Goal: Information Seeking & Learning: Learn about a topic

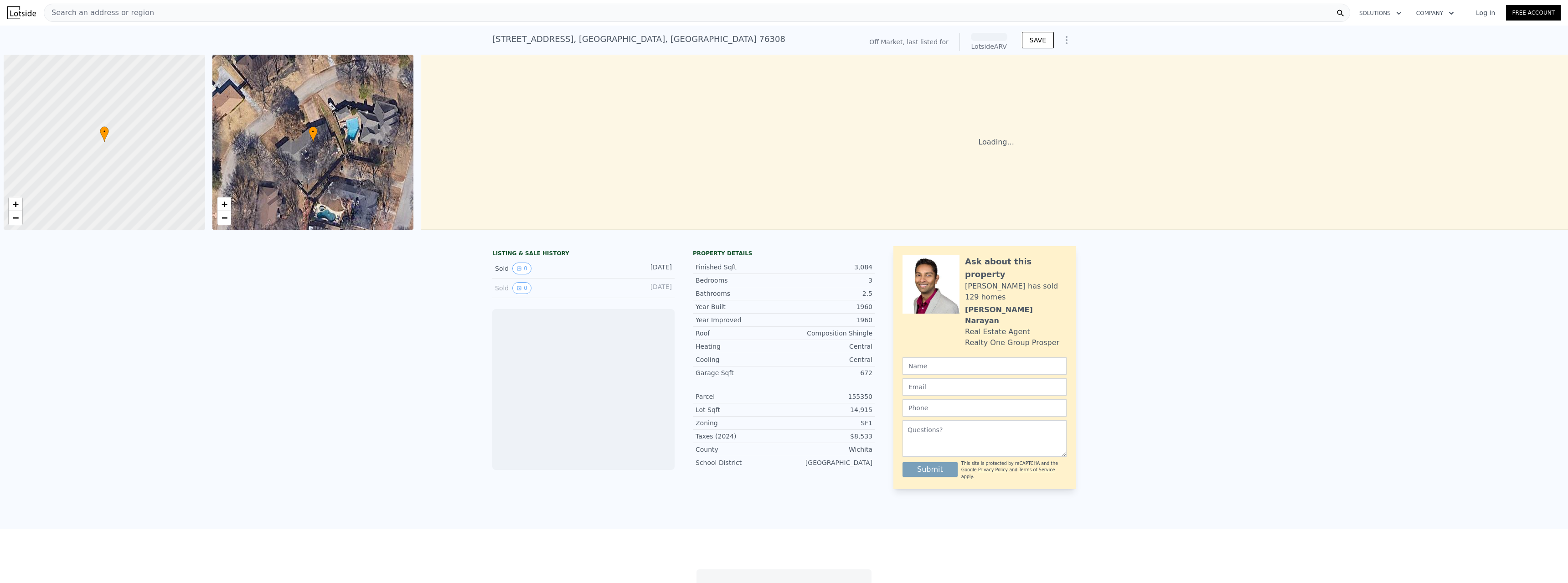
scroll to position [0, 3]
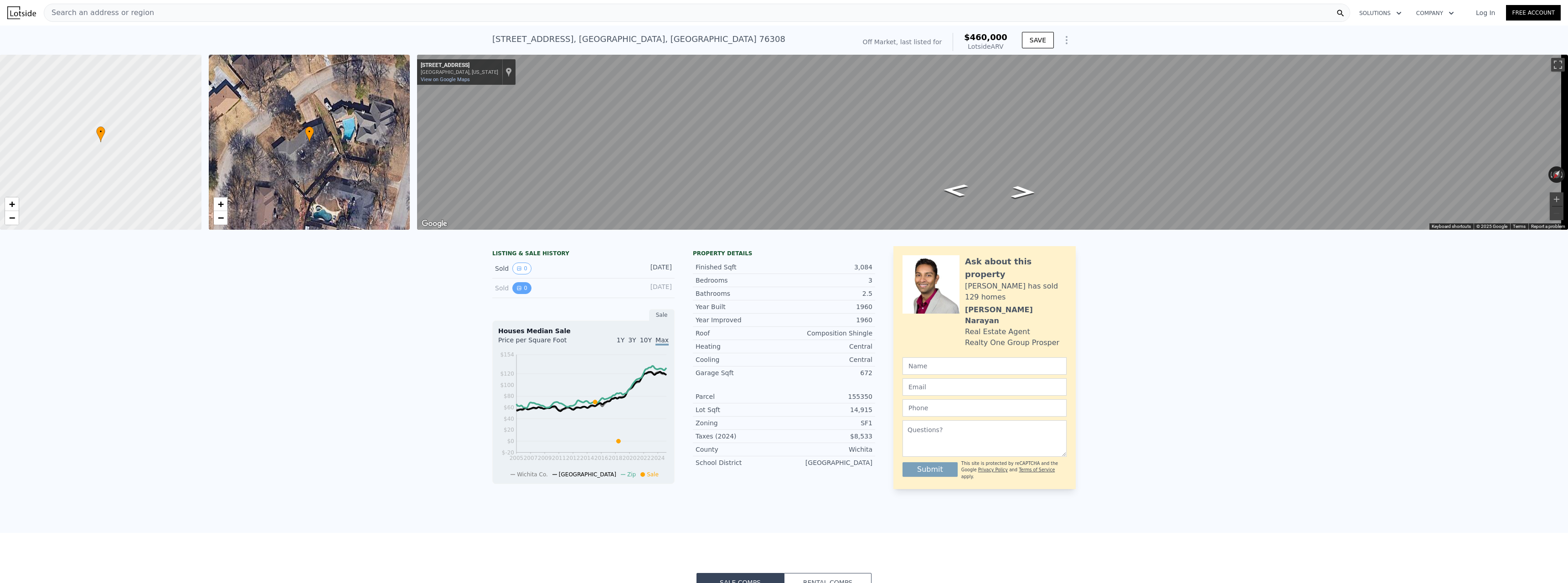
click at [521, 292] on button "0" at bounding box center [522, 288] width 19 height 12
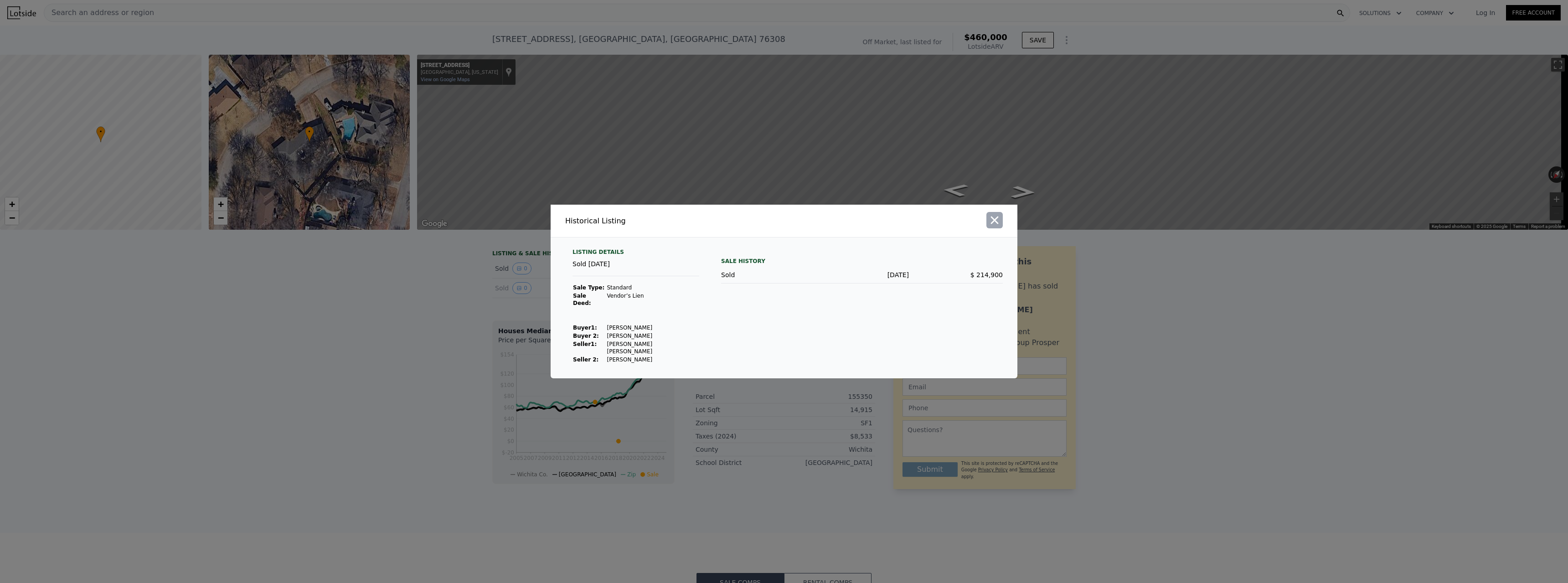
click at [999, 222] on icon "button" at bounding box center [994, 220] width 13 height 13
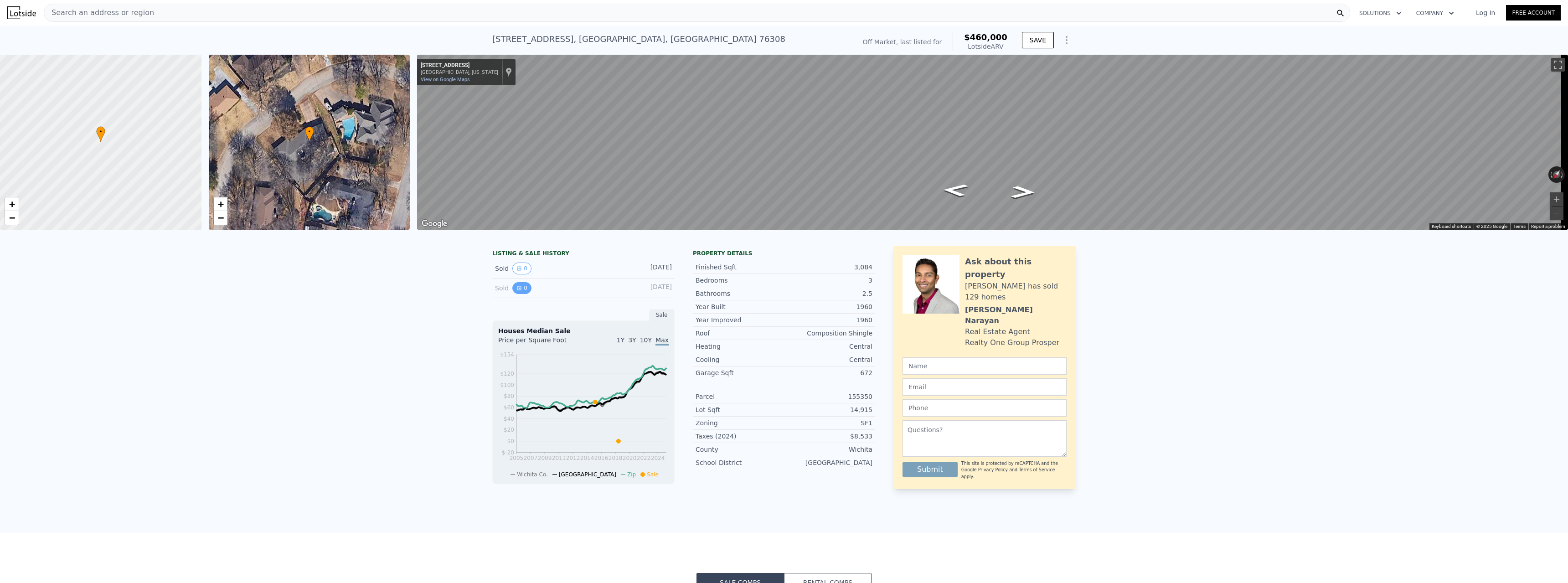
click at [517, 294] on button "0" at bounding box center [522, 288] width 19 height 12
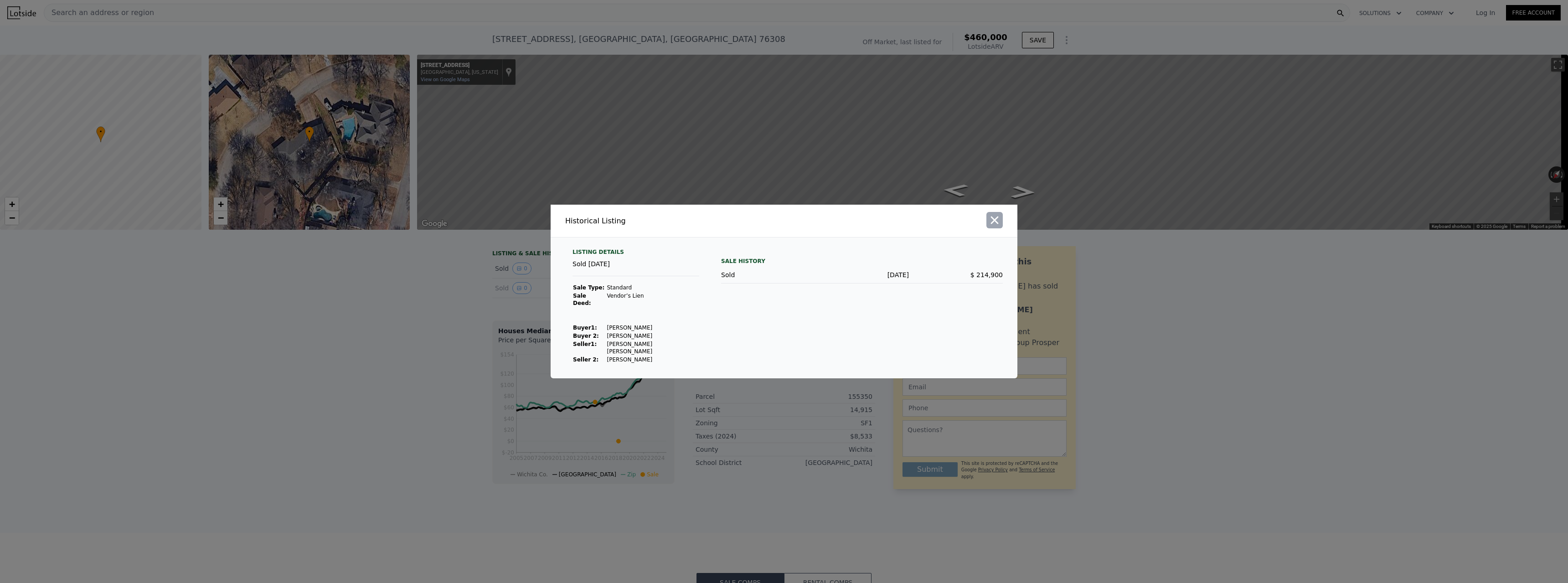
click at [1000, 223] on icon "button" at bounding box center [994, 220] width 13 height 13
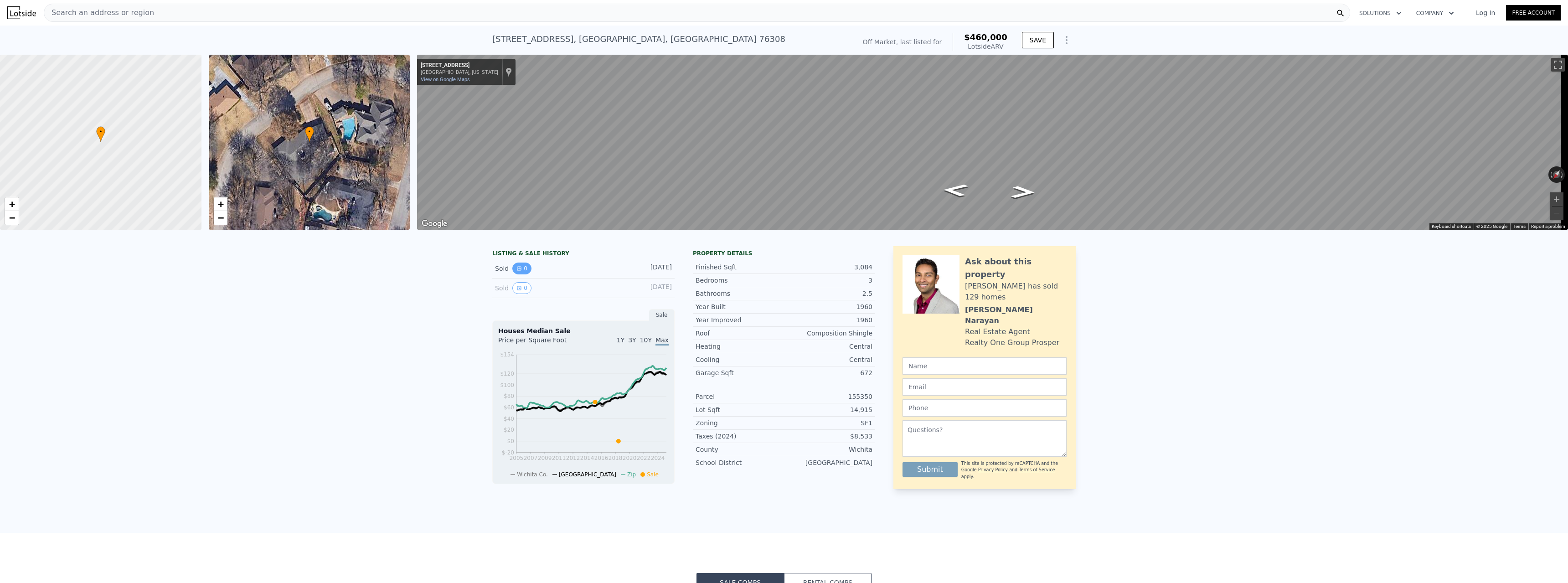
click at [517, 271] on button "0" at bounding box center [522, 269] width 19 height 12
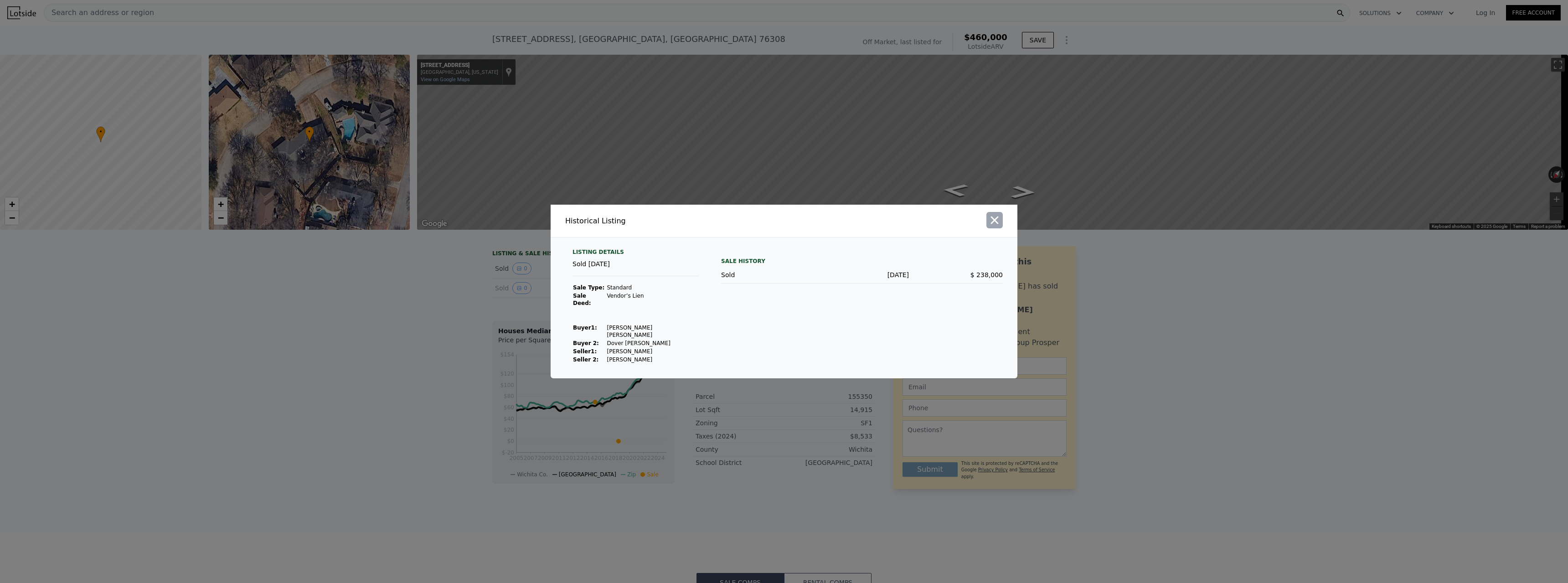
click at [994, 224] on icon "button" at bounding box center [994, 220] width 8 height 8
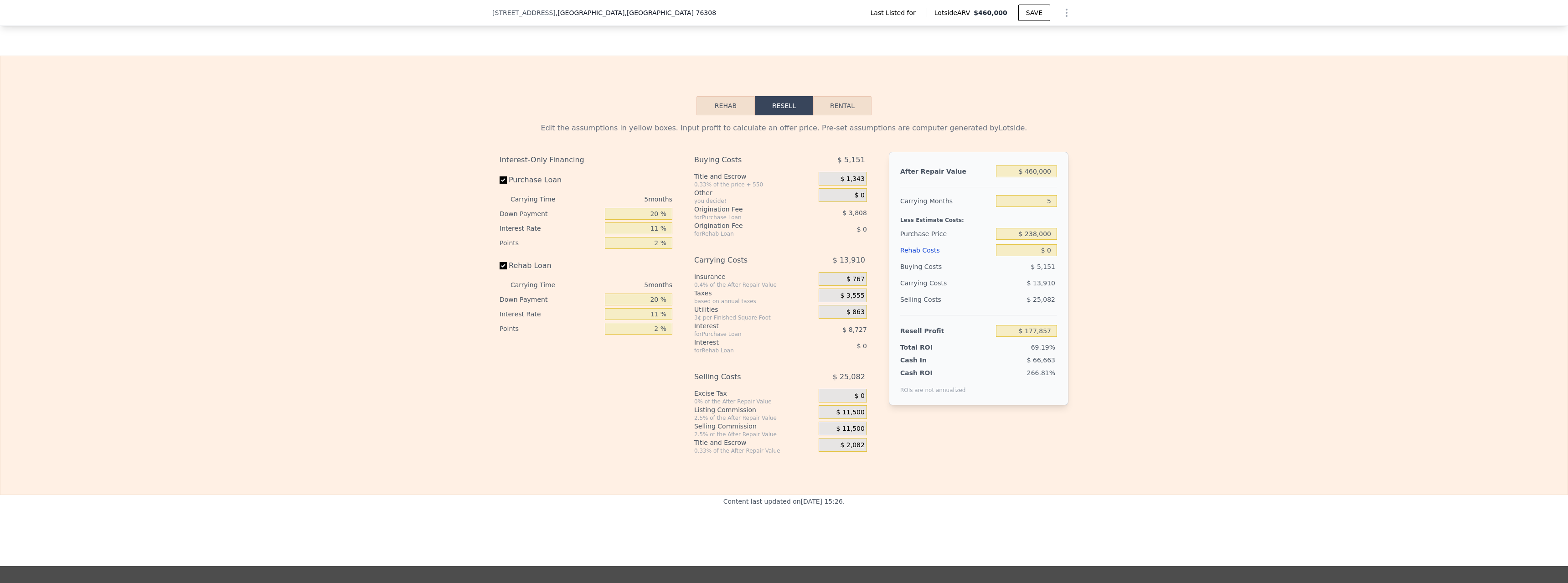
scroll to position [1090, 0]
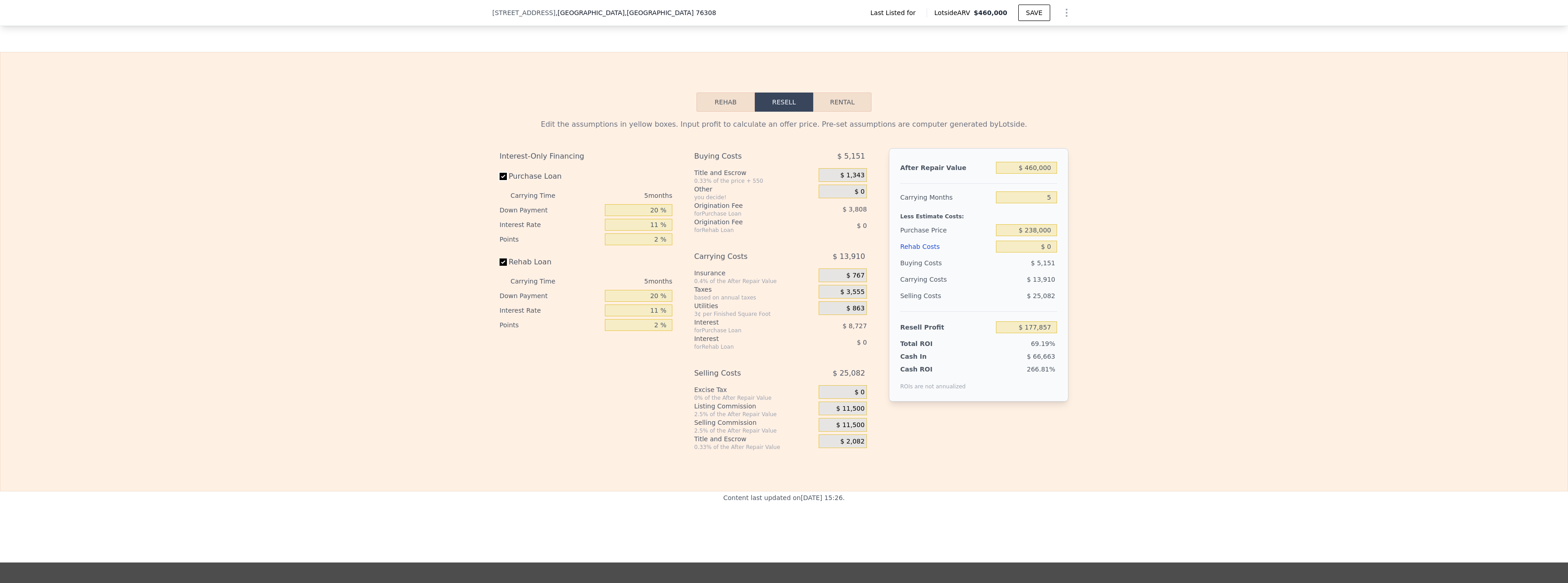
click at [499, 180] on input "Purchase Loan" at bounding box center [503, 176] width 7 height 7
checkbox input "false"
type input "$ 190,390"
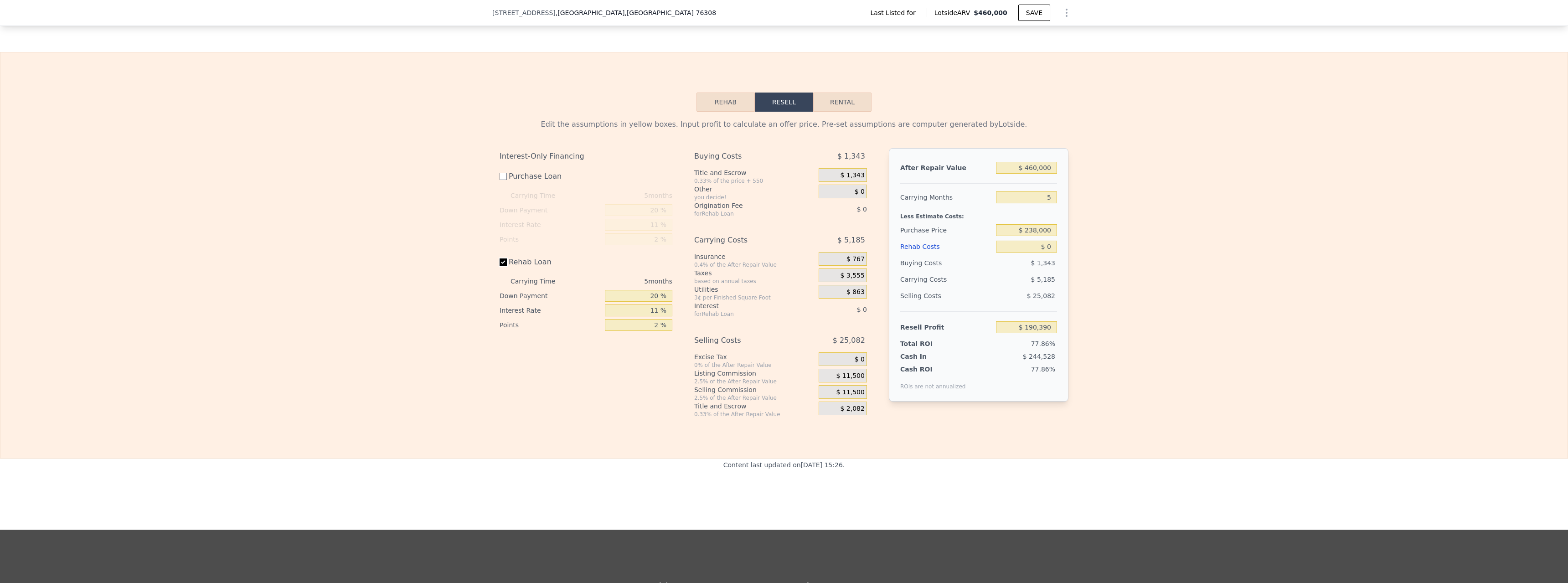
click at [500, 265] on input "Rehab Loan" at bounding box center [503, 262] width 7 height 7
checkbox input "false"
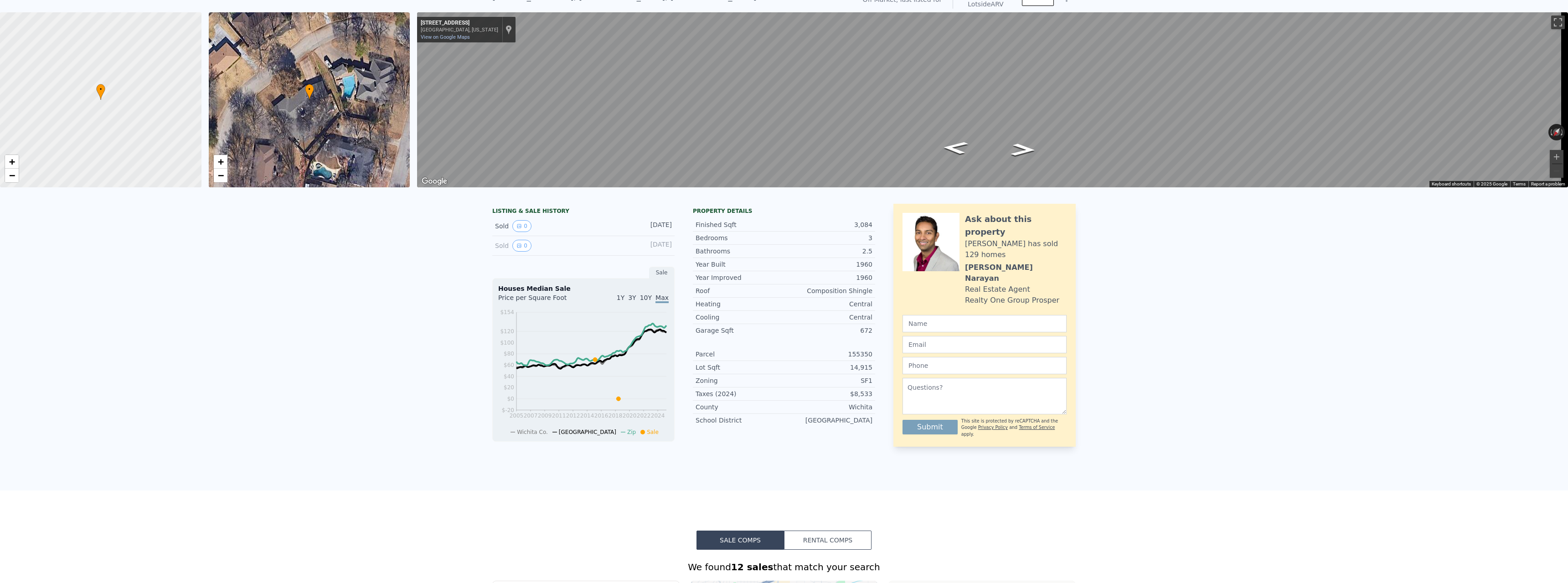
scroll to position [3, 0]
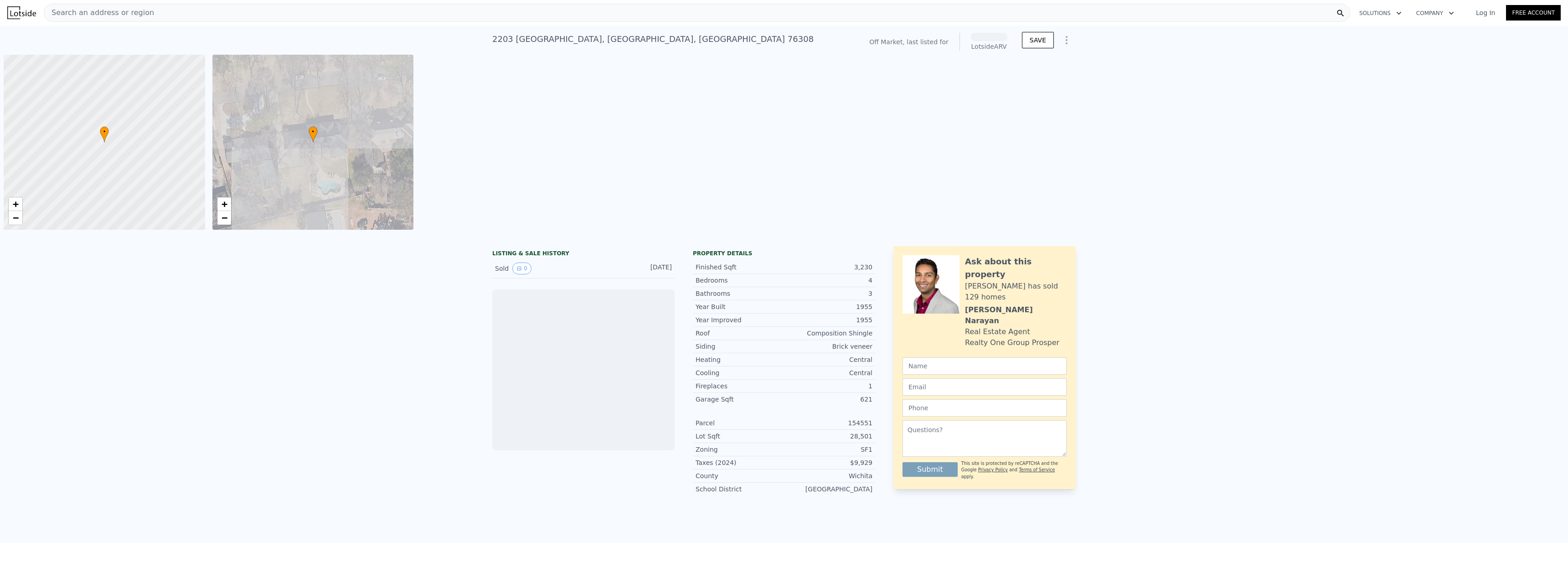
scroll to position [0, 3]
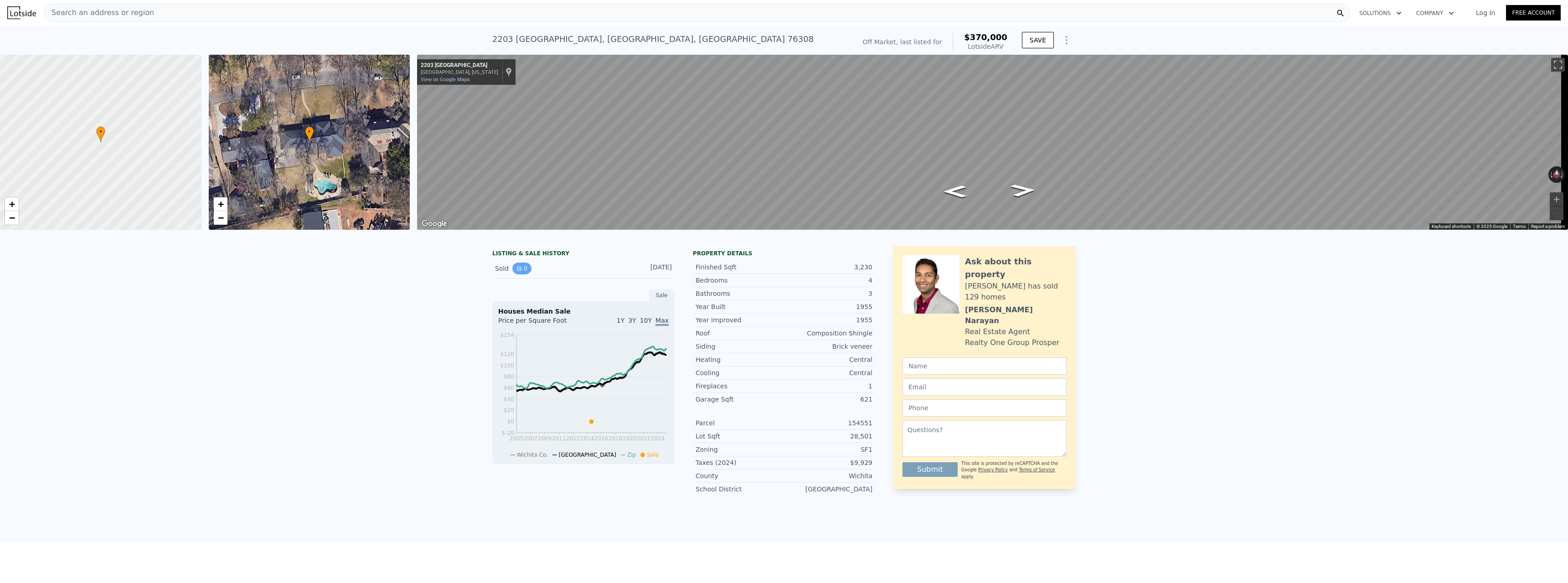
click at [517, 271] on icon "View historical data" at bounding box center [519, 268] width 5 height 5
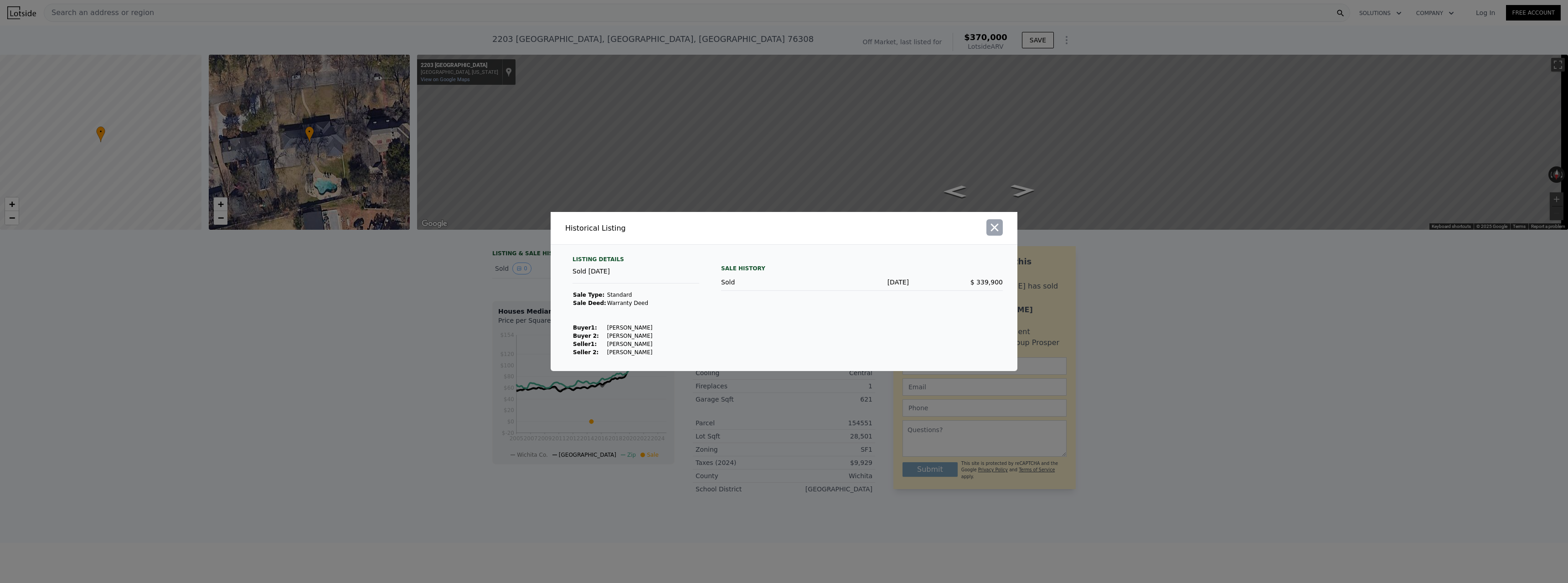
click at [996, 230] on icon "button" at bounding box center [994, 227] width 8 height 8
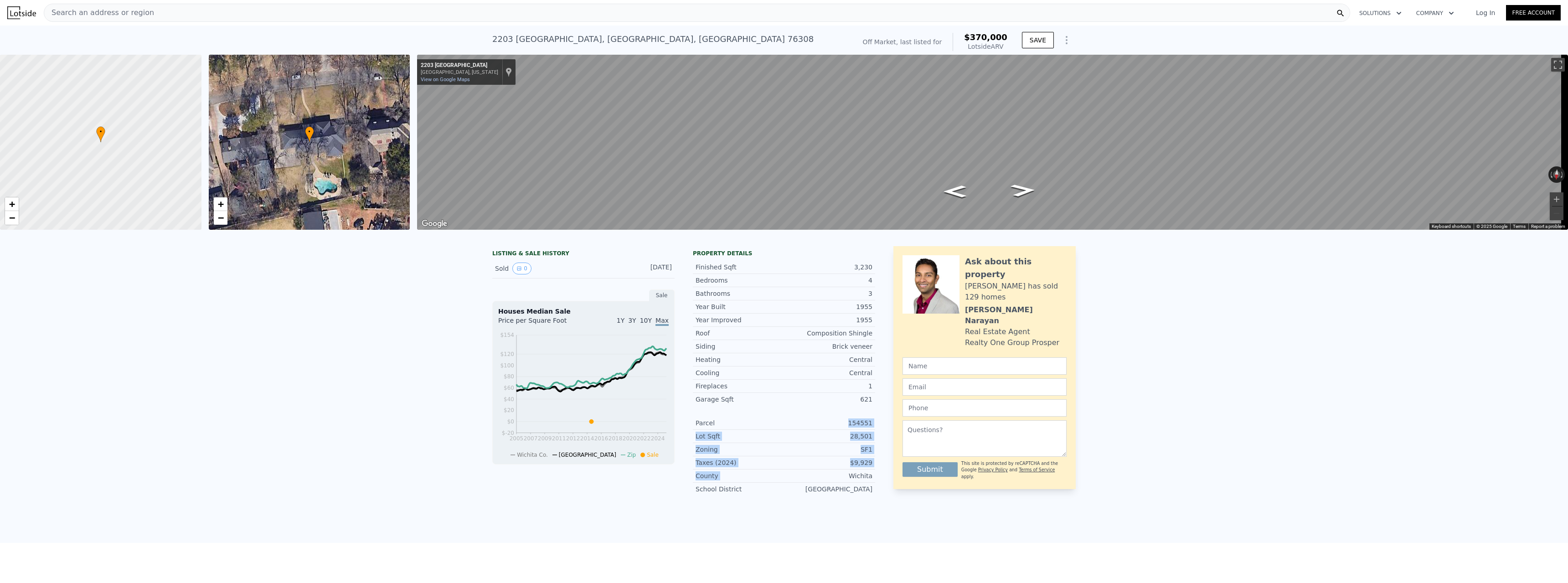
drag, startPoint x: 851, startPoint y: 484, endPoint x: 826, endPoint y: 430, distance: 59.5
click at [826, 430] on div "Parcel 154551 Lot Sqft 28,501 Zoning SF1 Taxes (2024) $9,929 County Wichita Sch…" at bounding box center [783, 456] width 182 height 79
click at [826, 428] on div "154551" at bounding box center [828, 422] width 88 height 9
click at [120, 12] on span "Search an address or region" at bounding box center [100, 12] width 110 height 11
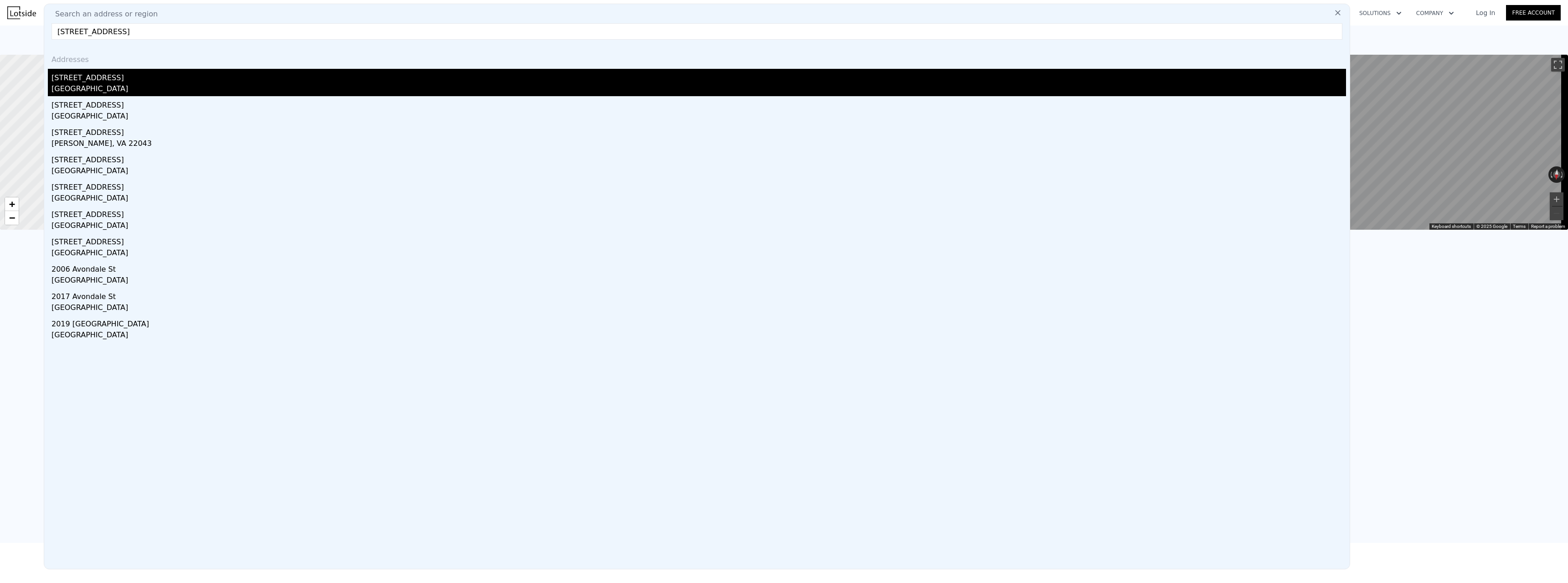
type input "2200 avondale st wichita falls"
click at [134, 80] on div "2200 Avondale St" at bounding box center [698, 76] width 1295 height 15
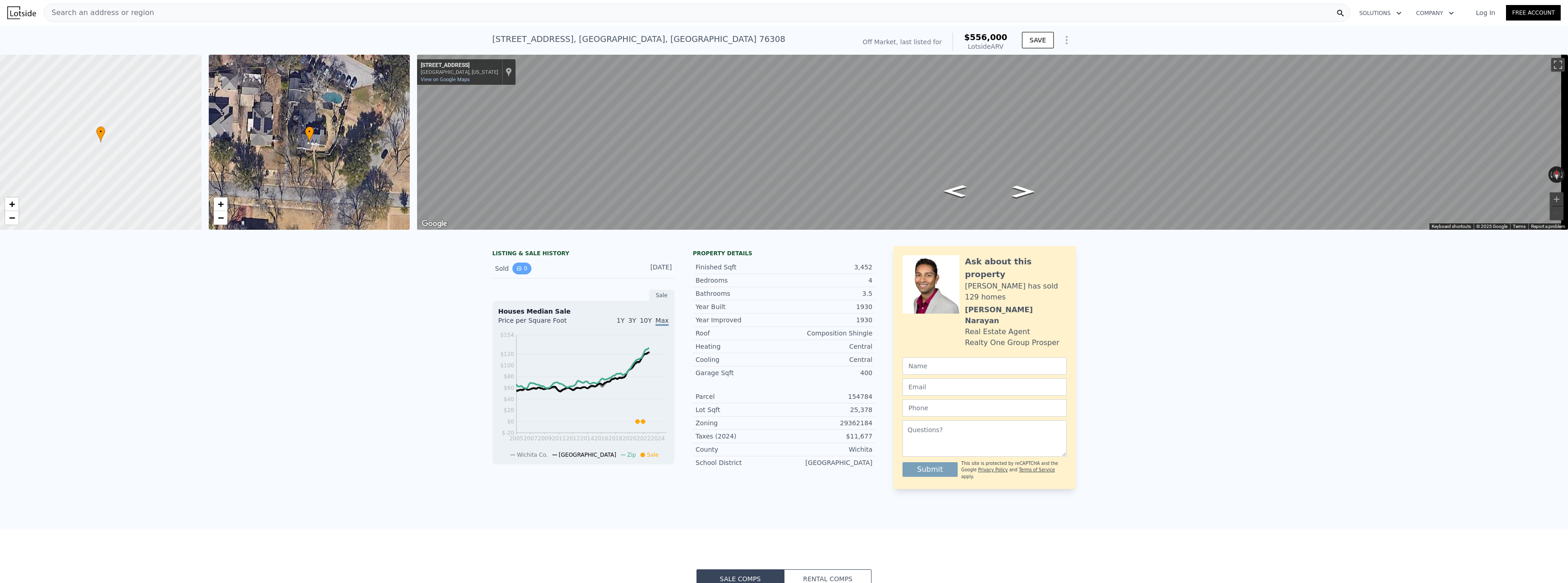
click at [516, 271] on icon "View historical data" at bounding box center [519, 268] width 5 height 5
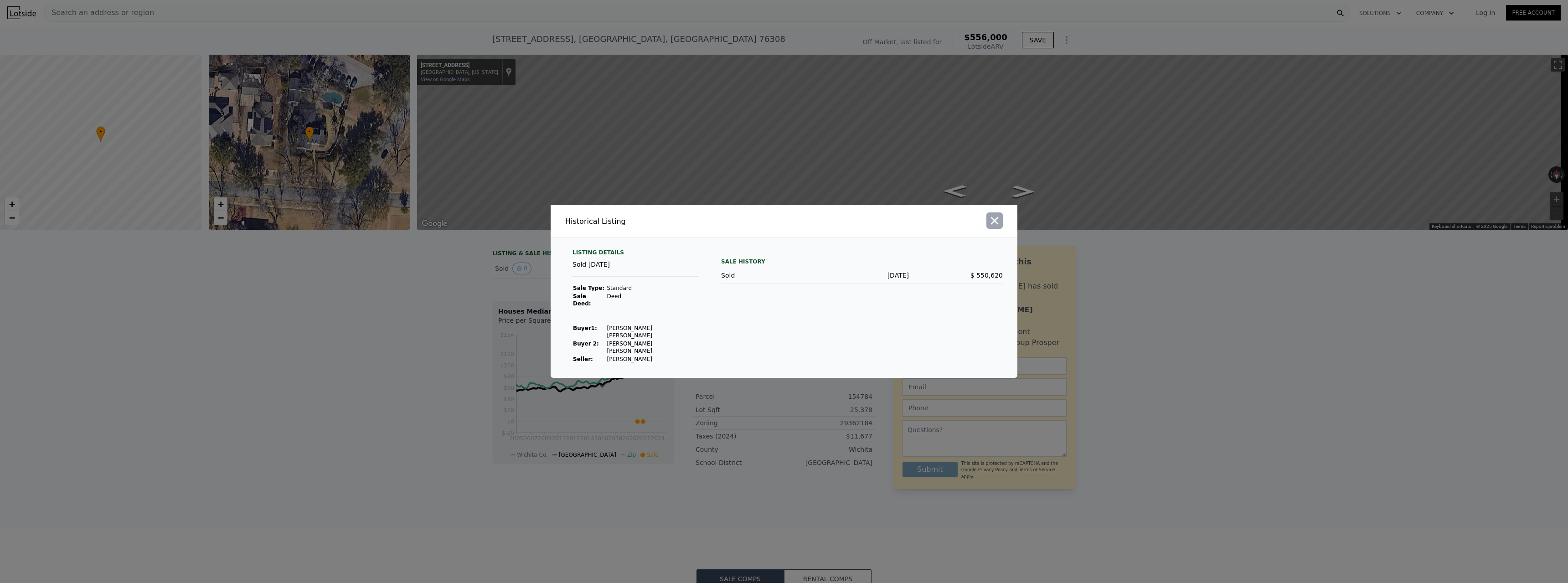
click at [988, 227] on icon "button" at bounding box center [994, 220] width 13 height 13
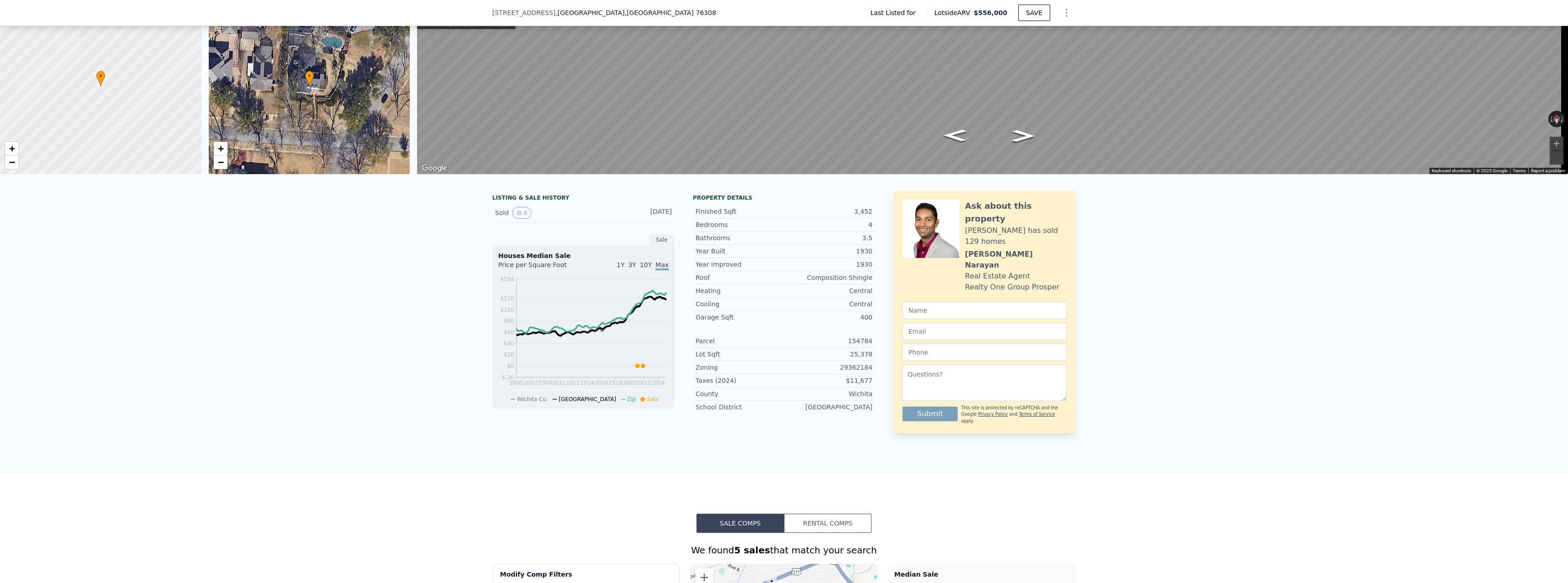
scroll to position [3, 0]
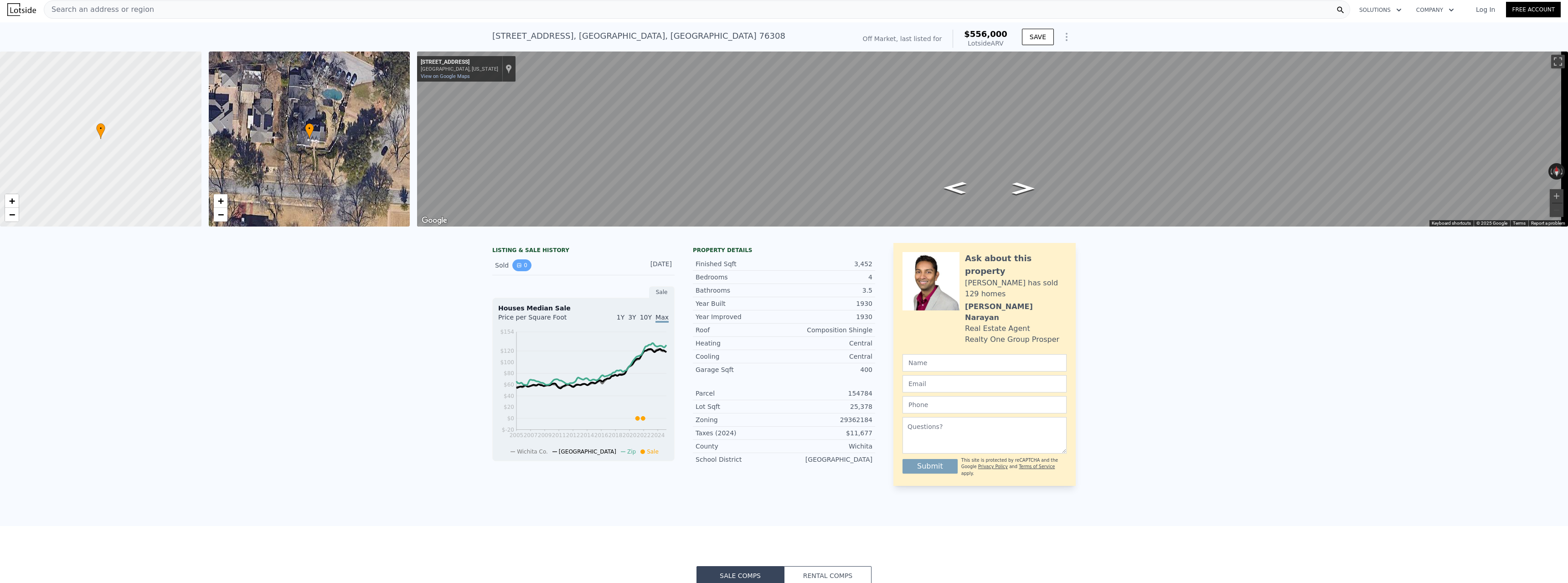
click at [517, 267] on icon "View historical data" at bounding box center [519, 265] width 3 height 3
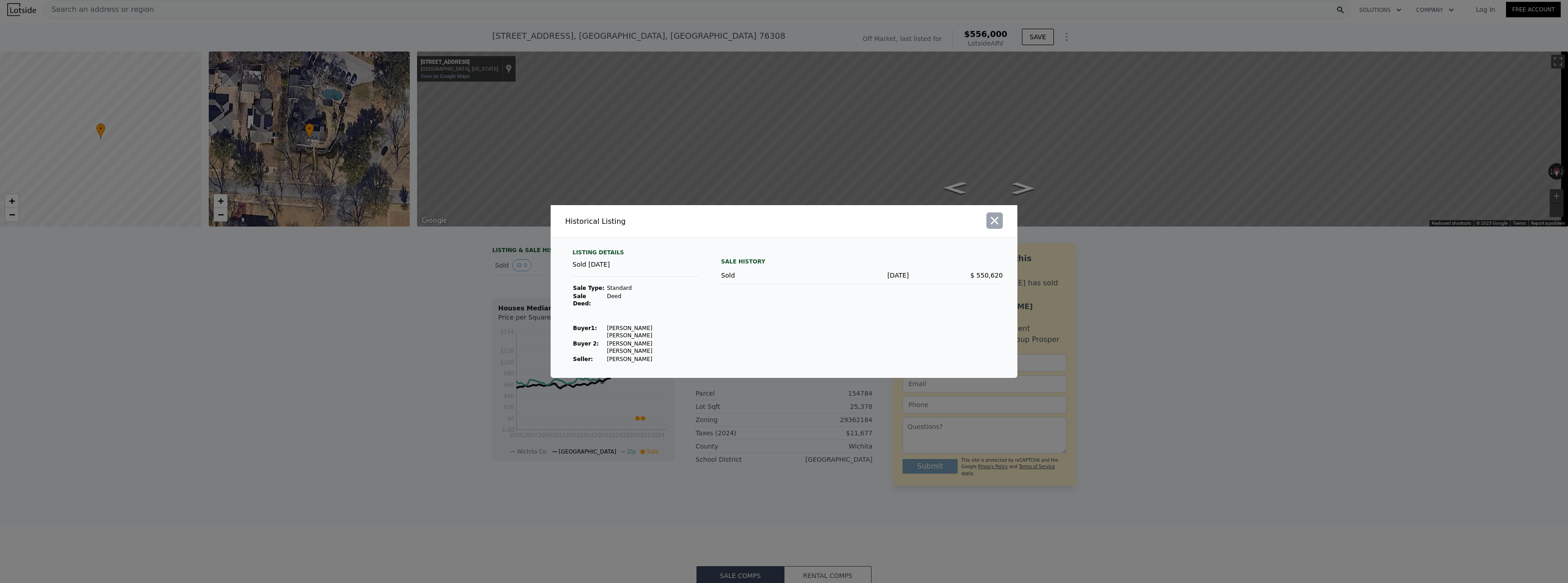
click at [994, 227] on icon "button" at bounding box center [994, 220] width 13 height 13
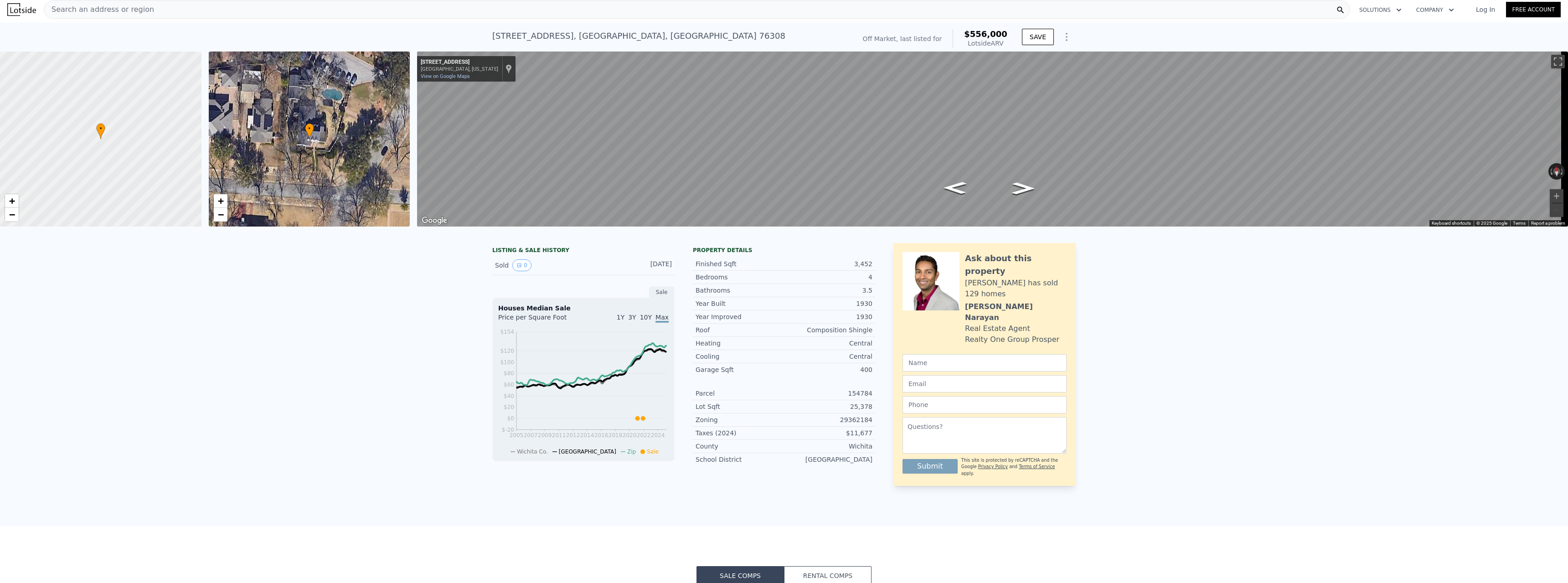
click at [193, 5] on div "Search an address or region" at bounding box center [697, 10] width 1306 height 18
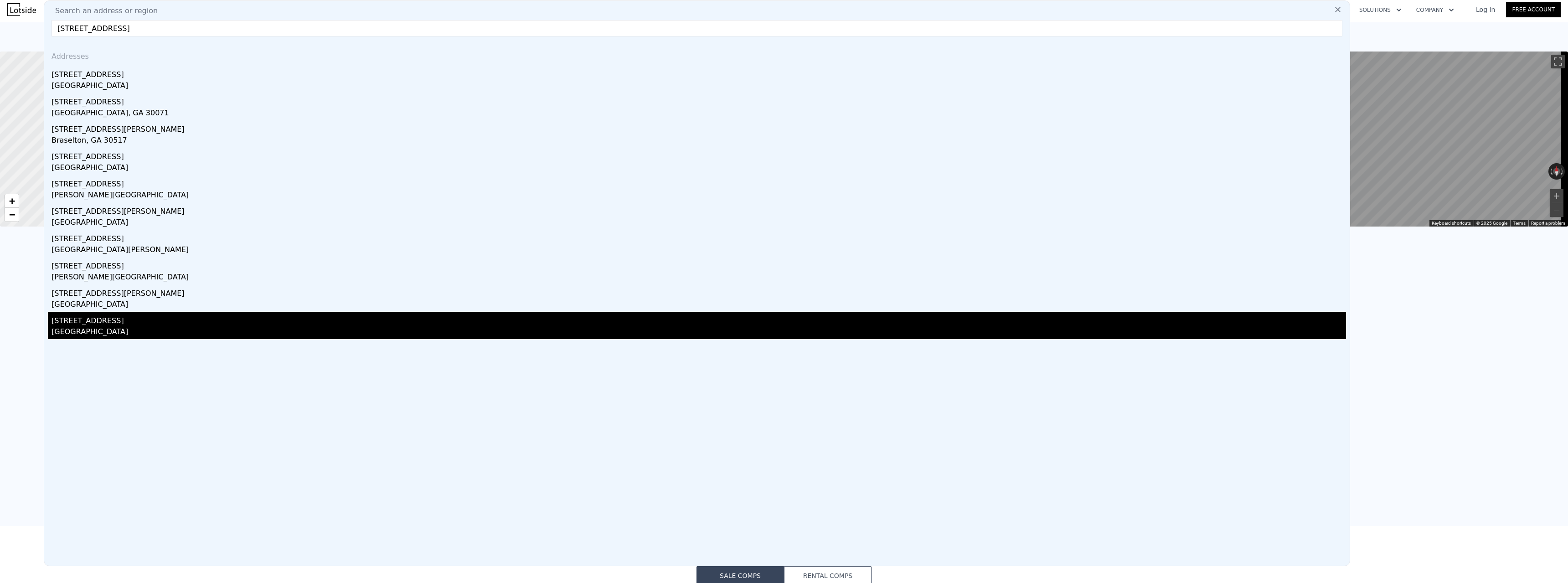
type input "2420 berkeley drive wichita falls, tx"
click at [132, 326] on div "2420 Berkley Dr" at bounding box center [698, 319] width 1295 height 15
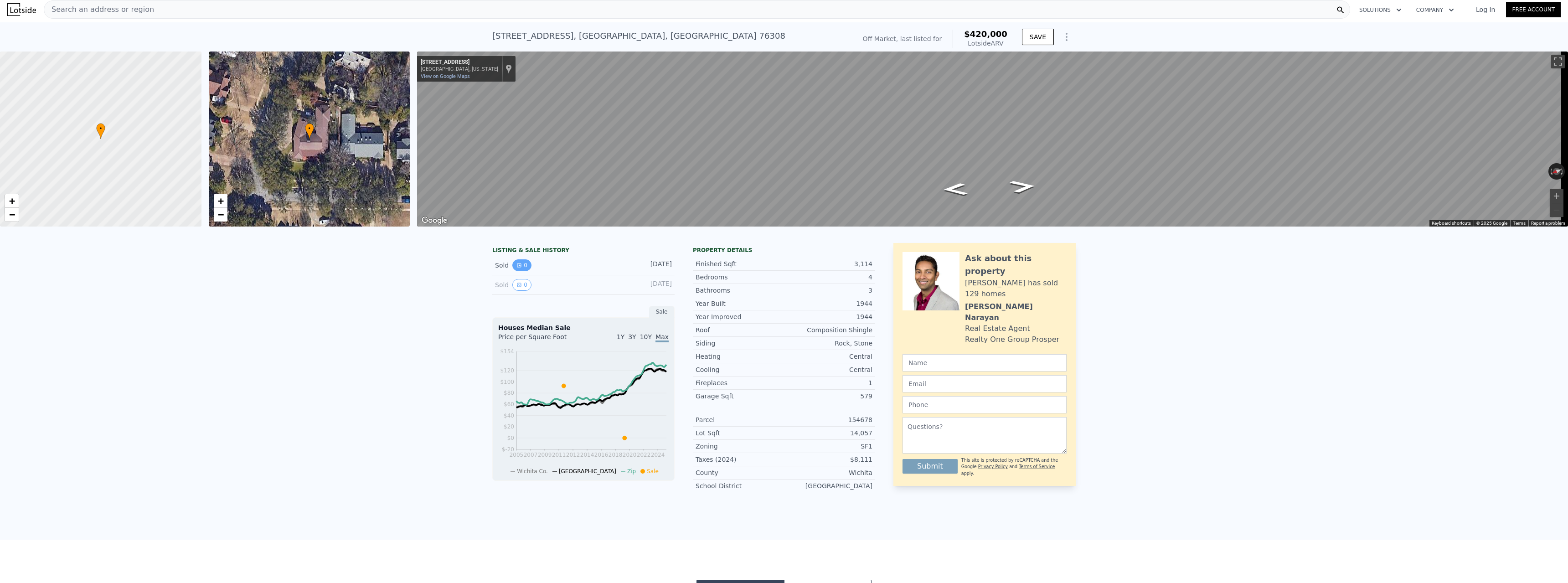
click at [515, 268] on button "0" at bounding box center [522, 265] width 19 height 12
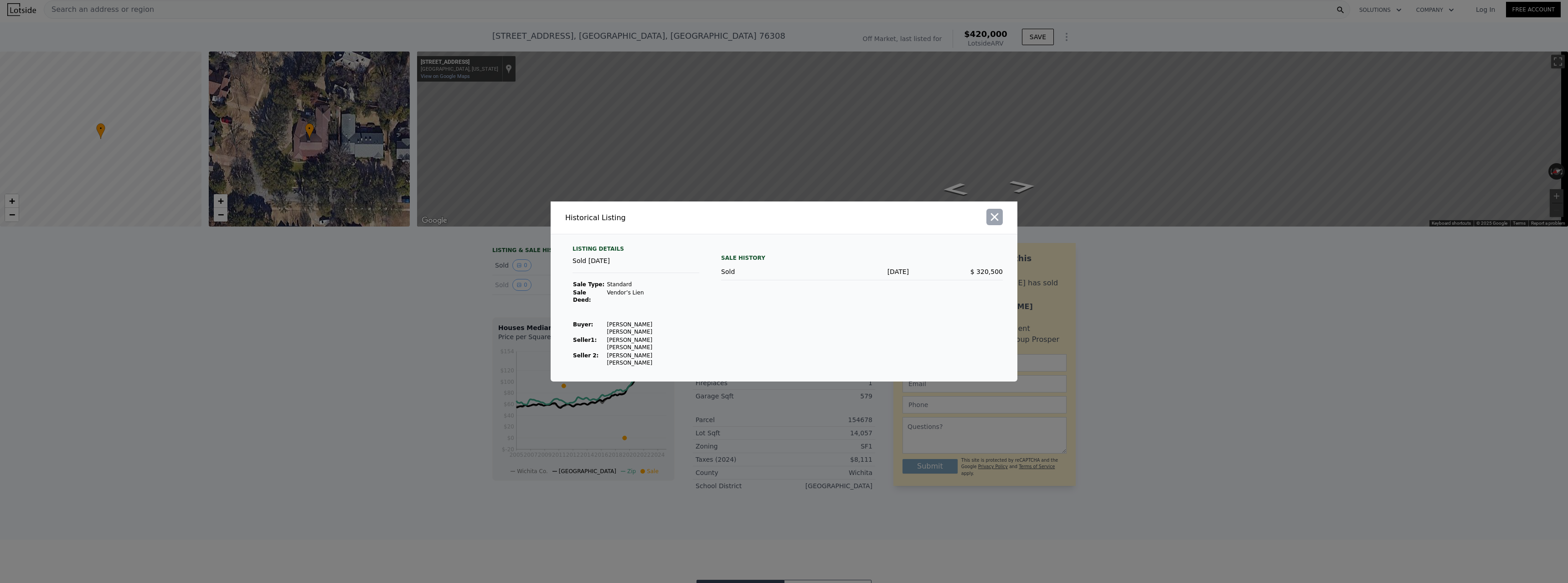
click at [997, 221] on icon "button" at bounding box center [994, 216] width 8 height 8
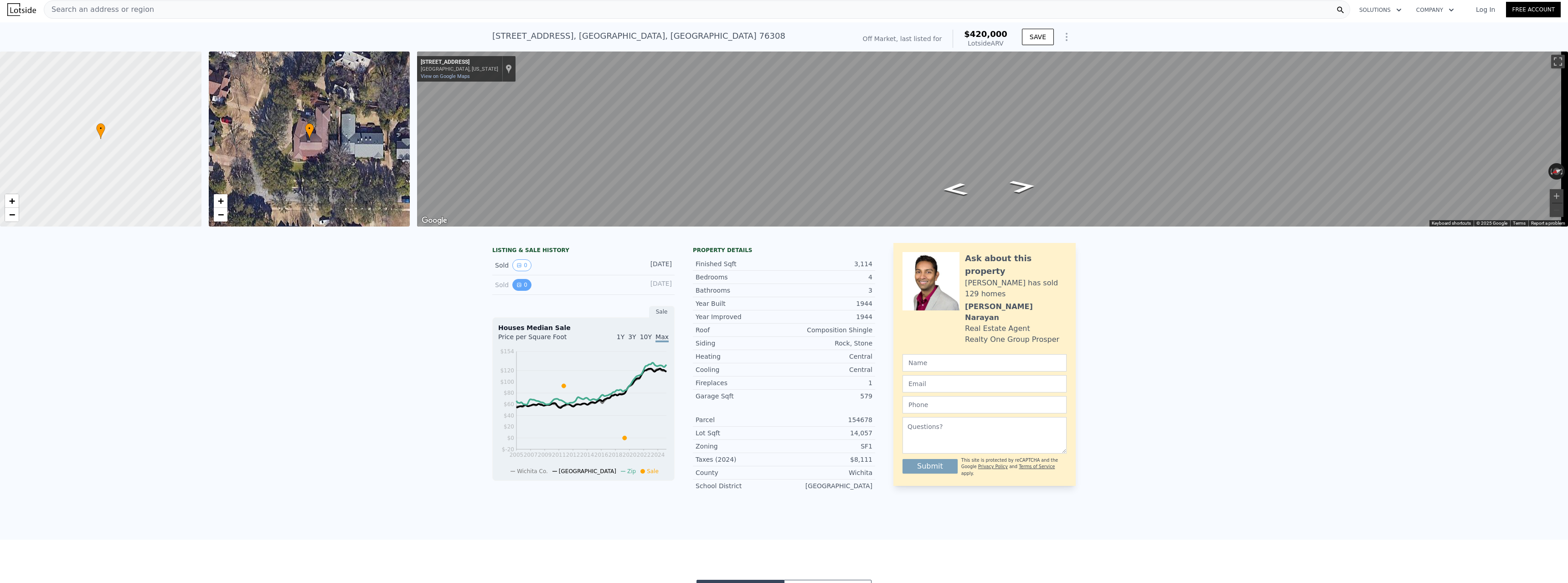
click at [517, 287] on button "0" at bounding box center [522, 285] width 19 height 12
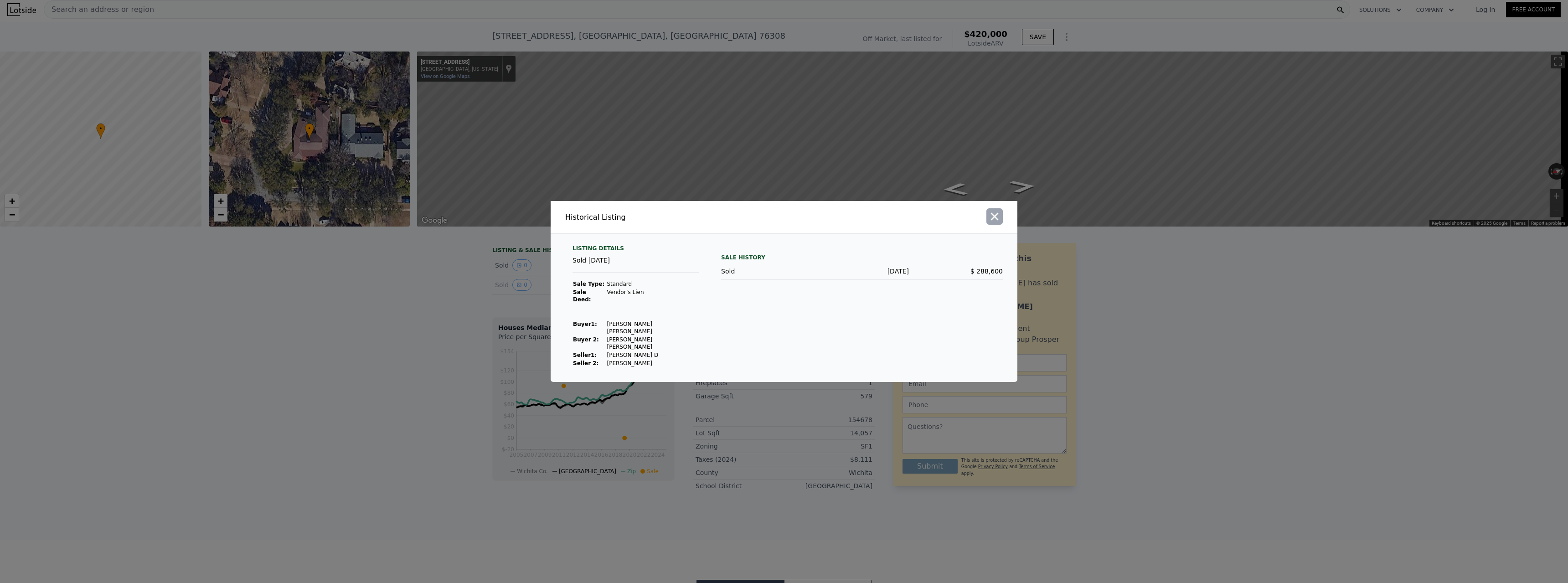
click at [994, 223] on icon "button" at bounding box center [994, 216] width 13 height 13
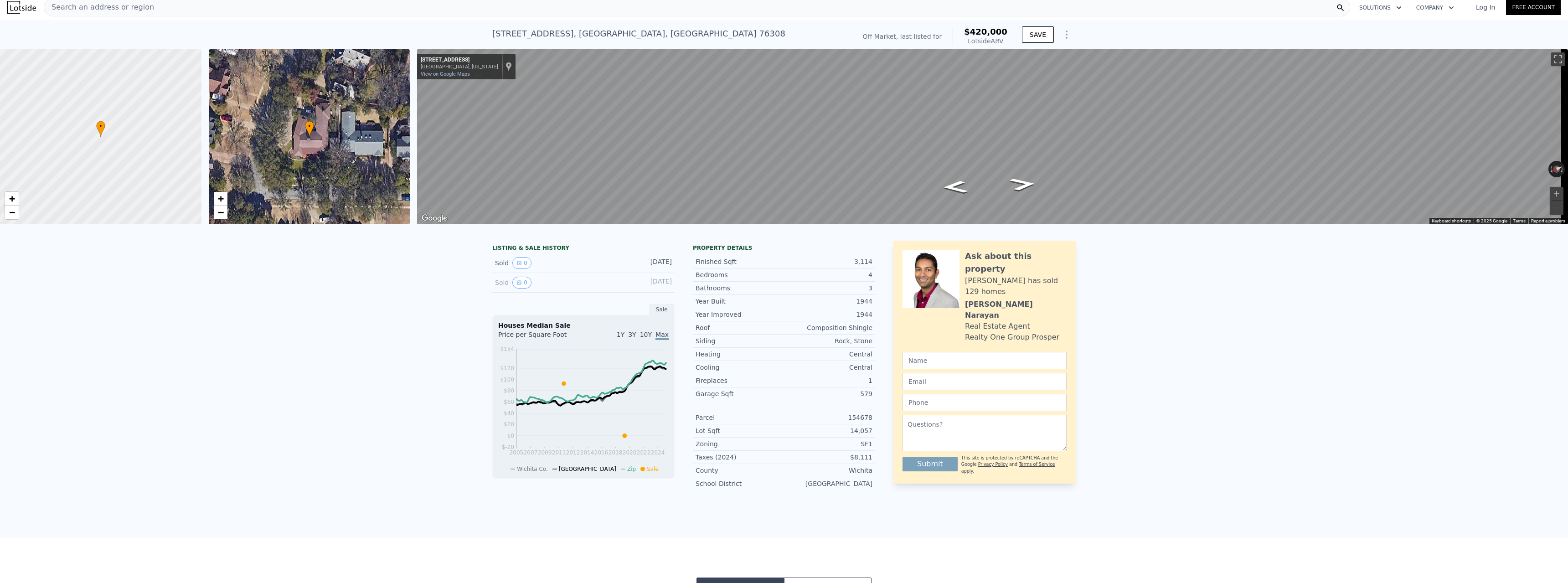
scroll to position [3, 0]
